Goal: Transaction & Acquisition: Purchase product/service

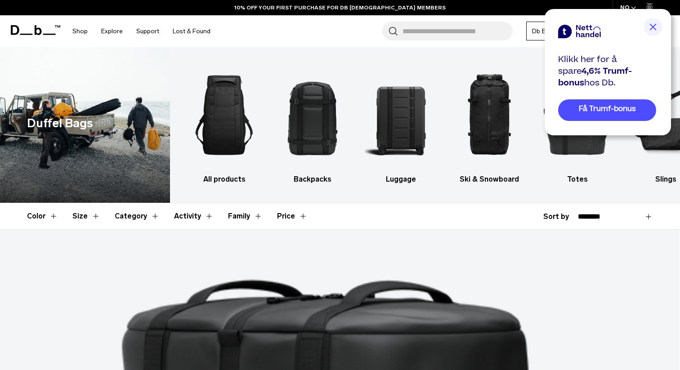
click at [655, 26] on img at bounding box center [653, 27] width 18 height 18
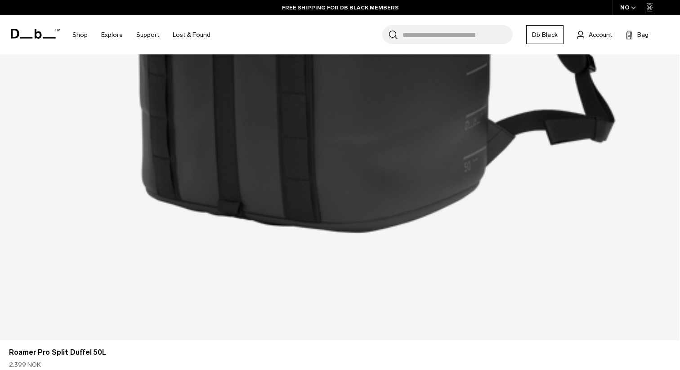
scroll to position [2300, 0]
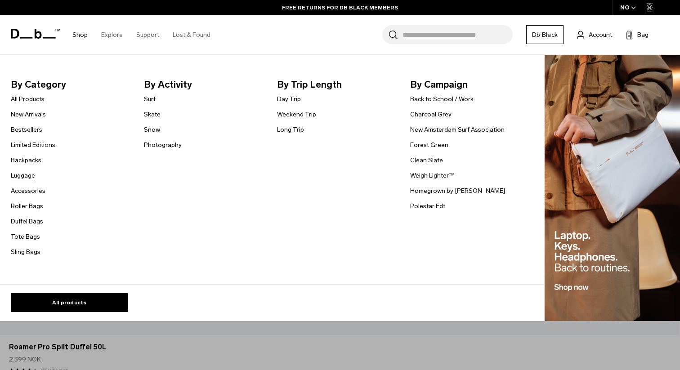
click at [30, 176] on link "Luggage" at bounding box center [23, 175] width 24 height 9
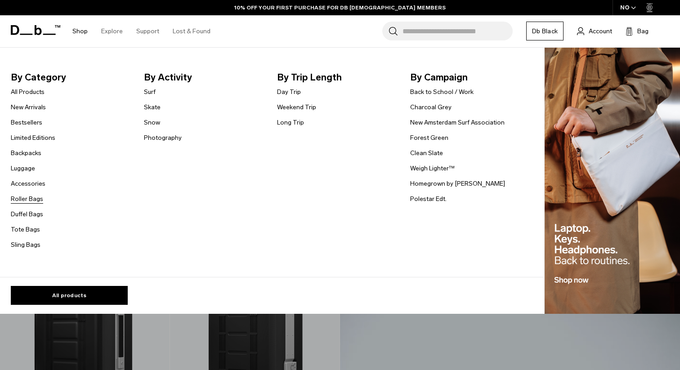
click at [30, 200] on link "Roller Bags" at bounding box center [27, 198] width 32 height 9
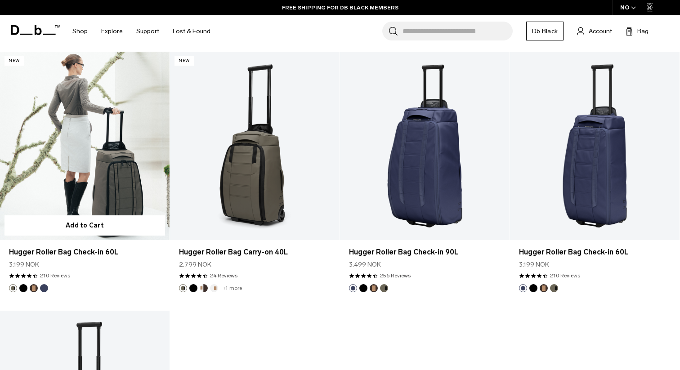
scroll to position [775, 0]
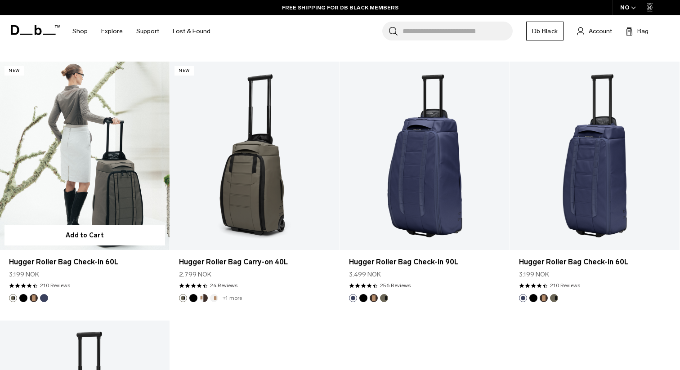
click at [102, 171] on link "Hugger Roller Bag Check-in 60L" at bounding box center [84, 156] width 169 height 188
